Goal: Task Accomplishment & Management: Manage account settings

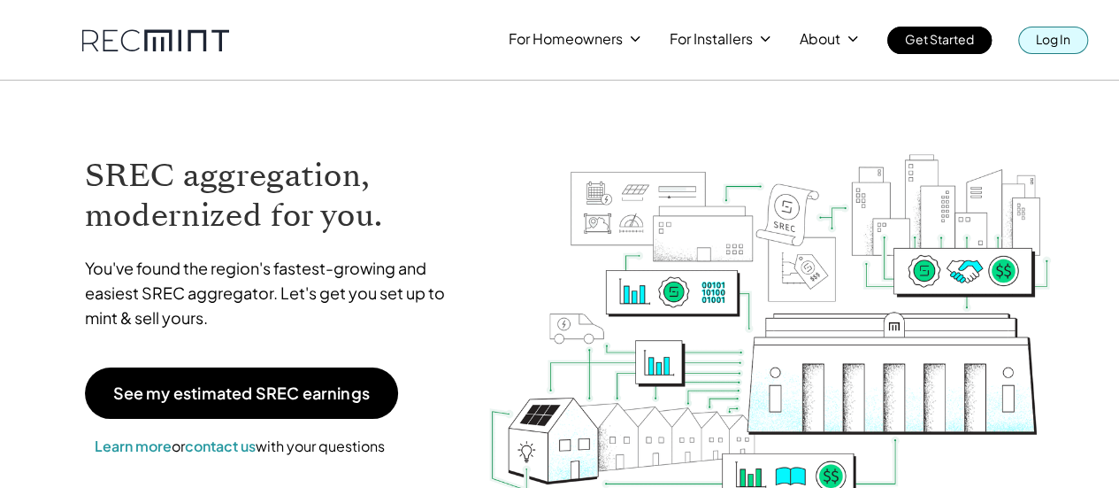
click at [1049, 24] on div "For Homeowners For Installers About Get Started Log In" at bounding box center [560, 27] width 1009 height 54
click at [1048, 45] on p "Log In" at bounding box center [1053, 39] width 35 height 25
click at [536, 111] on img at bounding box center [770, 305] width 565 height 397
click at [816, 132] on img at bounding box center [770, 305] width 565 height 397
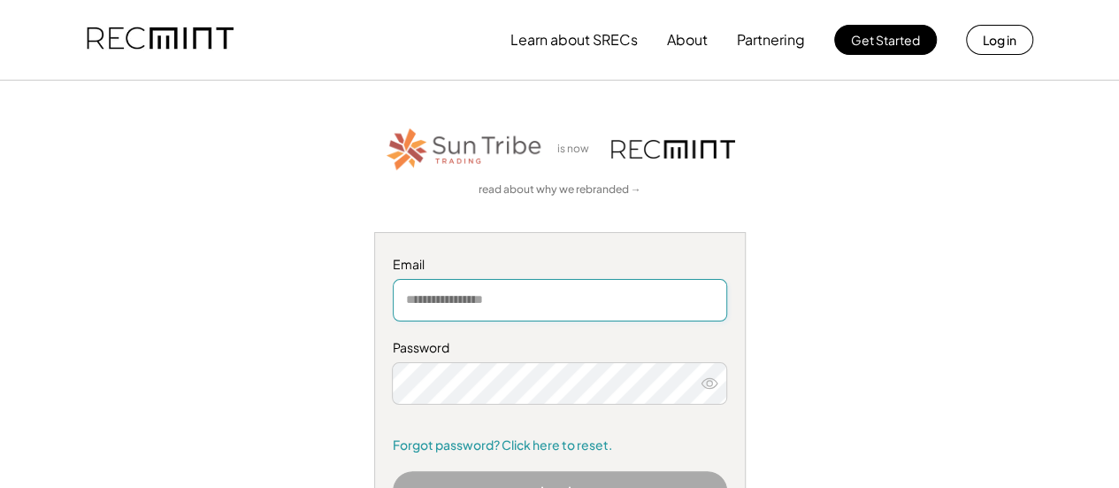
click at [480, 300] on input "email" at bounding box center [560, 300] width 334 height 42
paste input "**********"
type input "**********"
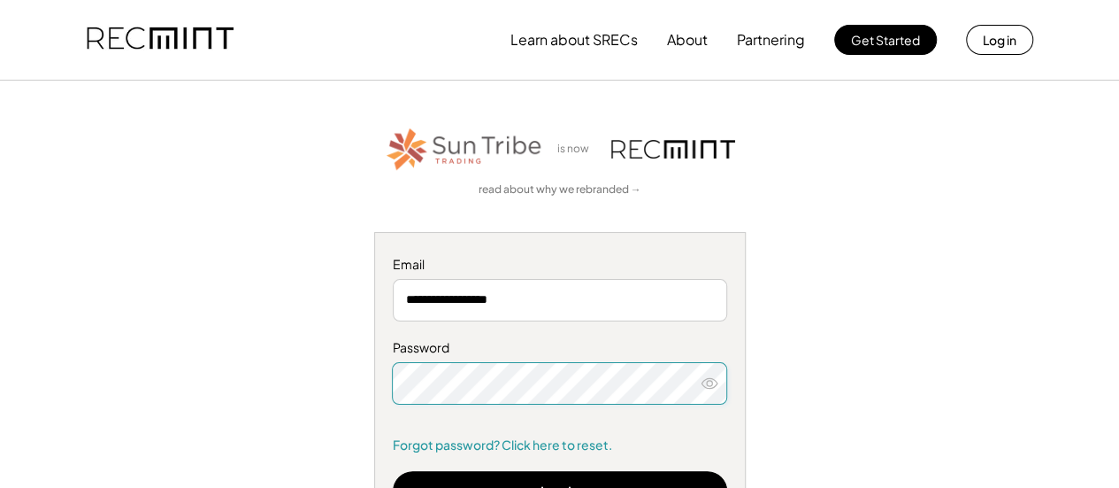
click at [712, 381] on use at bounding box center [710, 383] width 16 height 10
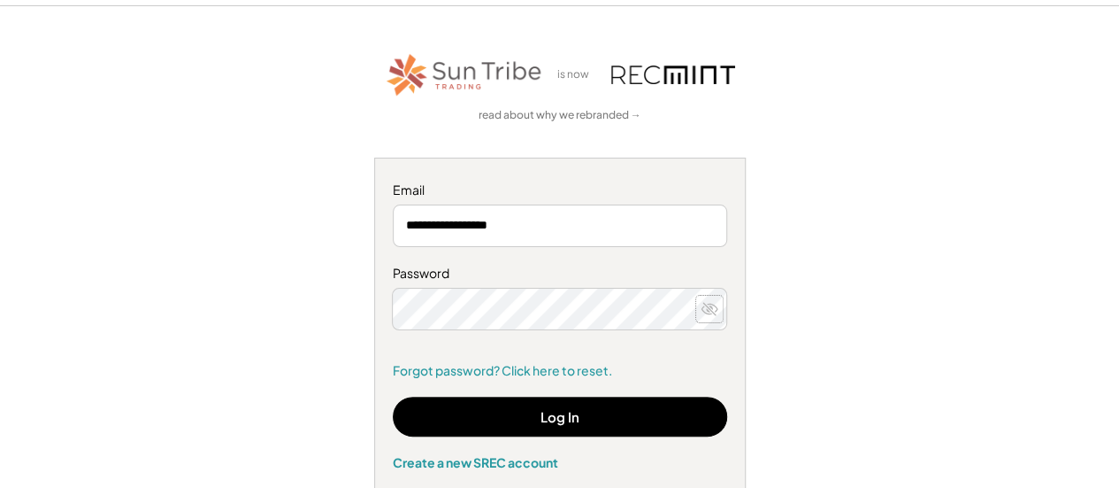
scroll to position [177, 0]
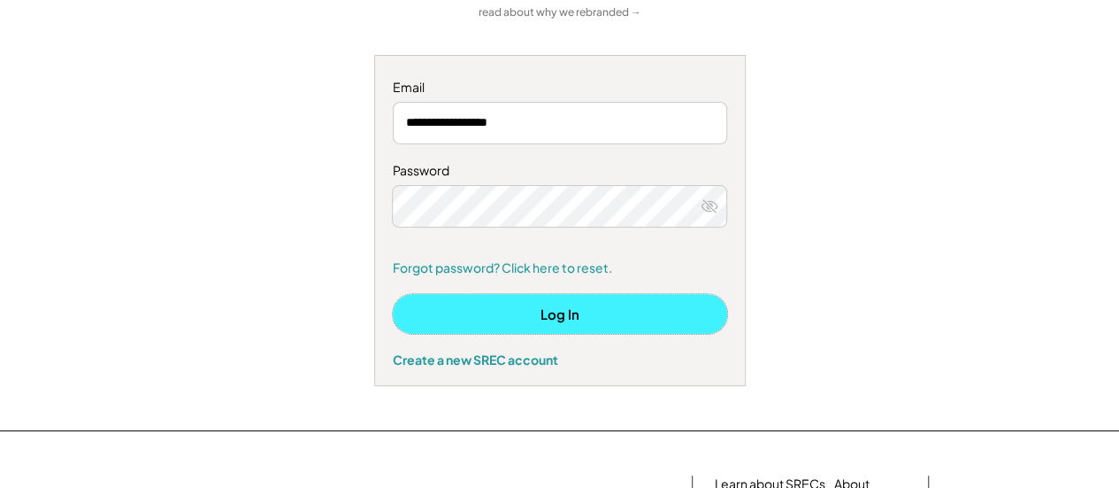
click at [646, 313] on button "Log In" at bounding box center [560, 314] width 334 height 40
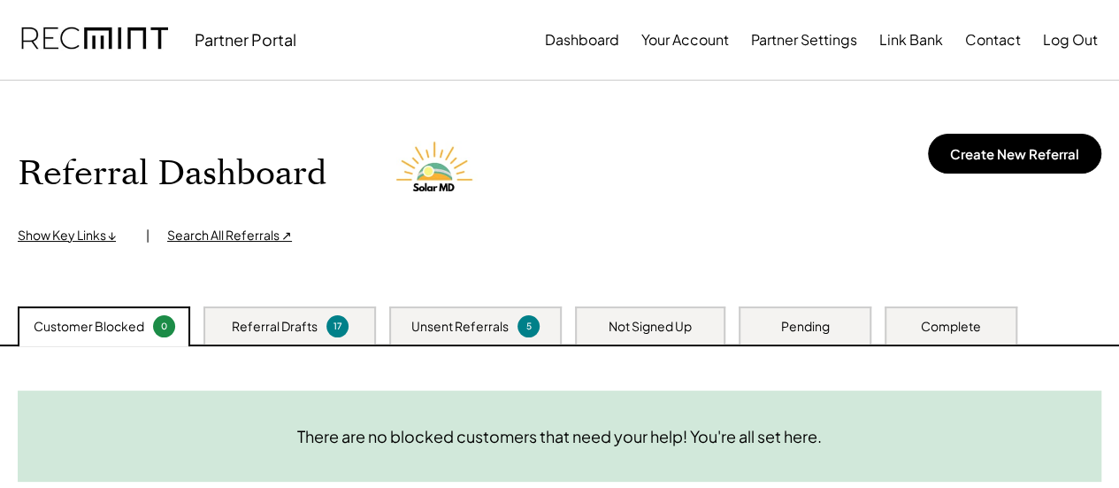
click at [949, 77] on div "Partner Portal Dashboard Your Account Partner Settings Link Bank Contact Log Out" at bounding box center [559, 40] width 1119 height 80
click at [503, 319] on div "Unsent Referrals" at bounding box center [459, 327] width 97 height 18
